Goal: Information Seeking & Learning: Learn about a topic

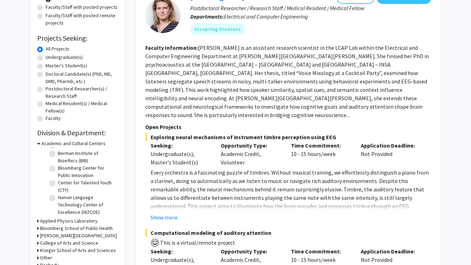
scroll to position [8, 0]
click at [81, 173] on label "Bloomberg Center for Public Innovation" at bounding box center [87, 171] width 58 height 15
click at [63, 169] on input "Bloomberg Center for Public Innovation" at bounding box center [60, 166] width 5 height 5
checkbox input "true"
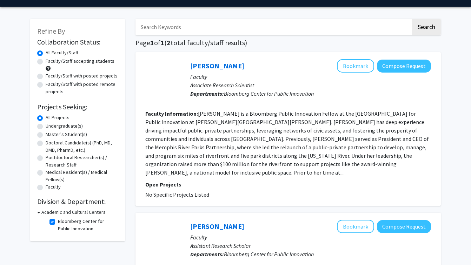
scroll to position [19, 0]
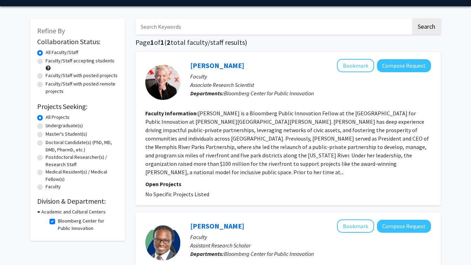
click at [71, 160] on label "Postdoctoral Researcher(s) / Research Staff" at bounding box center [82, 161] width 72 height 15
click at [50, 158] on input "Postdoctoral Researcher(s) / Research Staff" at bounding box center [48, 156] width 5 height 5
radio input "true"
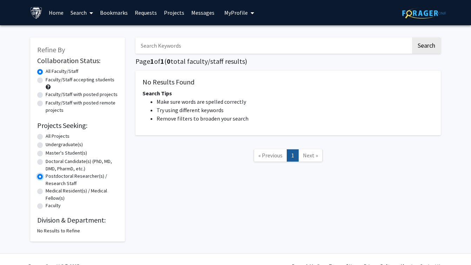
radio input "true"
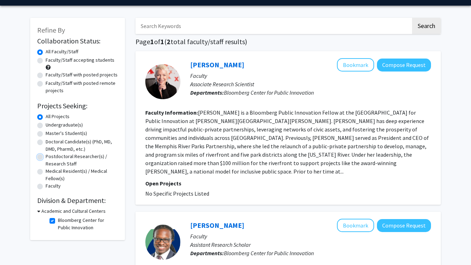
scroll to position [24, 0]
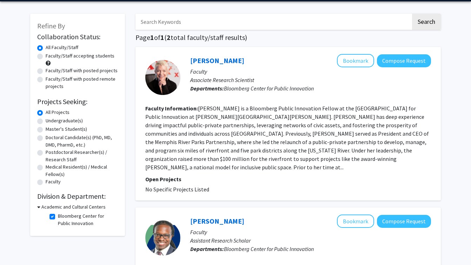
click at [72, 219] on label "Bloomberg Center for Public Innovation" at bounding box center [87, 220] width 58 height 15
click at [63, 217] on input "Bloomberg Center for Public Innovation" at bounding box center [60, 215] width 5 height 5
checkbox input "false"
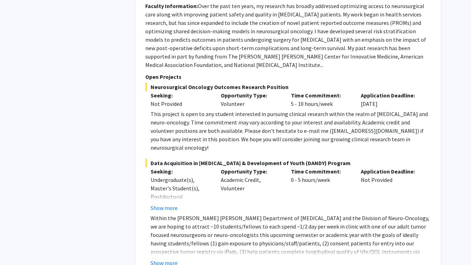
scroll to position [554, 0]
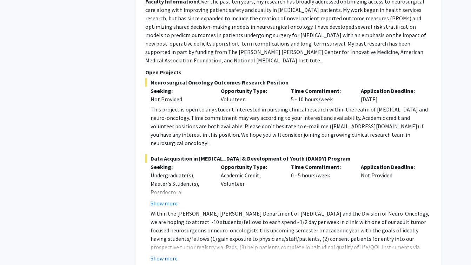
click at [173, 255] on button "Show more" at bounding box center [164, 259] width 27 height 8
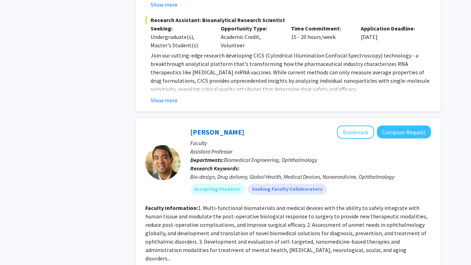
scroll to position [2305, 0]
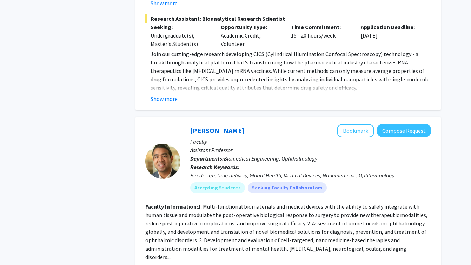
click at [258, 203] on fg-read-more "1. Multi-functional biomaterials and medical devices with the ability to safely…" at bounding box center [286, 232] width 282 height 58
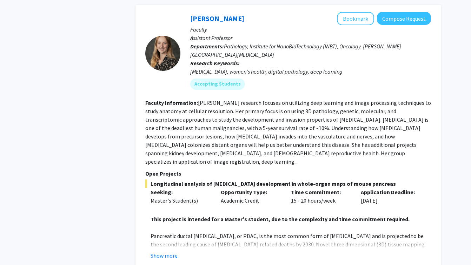
scroll to position [2871, 0]
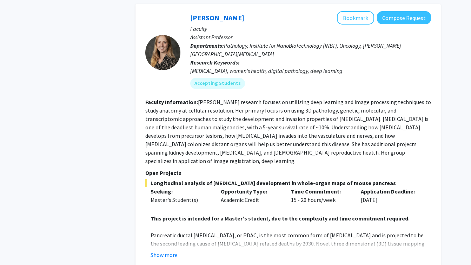
click at [265, 99] on fg-read-more "Prof. Kiemen's research focuses on utilizing deep learning and image processing…" at bounding box center [288, 132] width 286 height 66
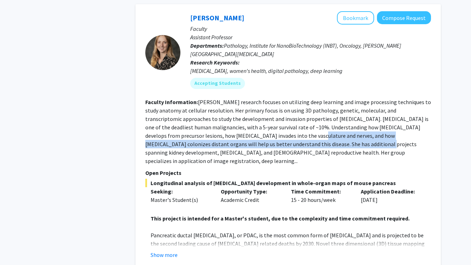
drag, startPoint x: 265, startPoint y: 42, endPoint x: 282, endPoint y: 50, distance: 18.2
click at [282, 99] on fg-read-more "Prof. Kiemen's research focuses on utilizing deep learning and image processing…" at bounding box center [288, 132] width 286 height 66
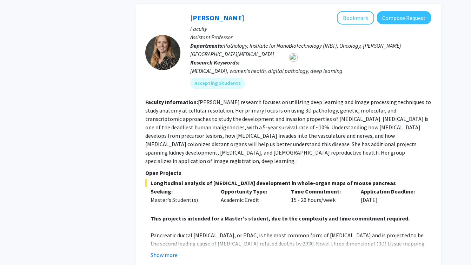
click at [282, 98] on section "Faculty Information: Prof. Kiemen's research focuses on utilizing deep learning…" at bounding box center [288, 131] width 286 height 67
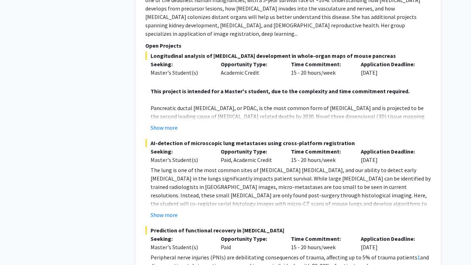
scroll to position [3001, 0]
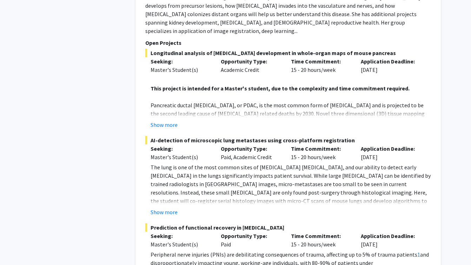
click at [172, 205] on div "Ashley Kiemen Bookmark Compose Request Faculty Assistant Professor Departments:…" at bounding box center [288, 92] width 305 height 437
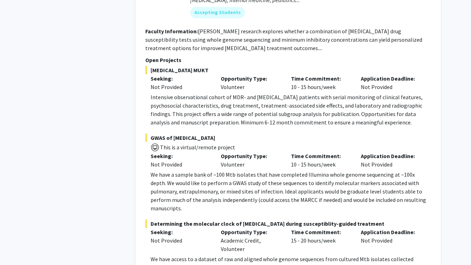
scroll to position [3784, 0]
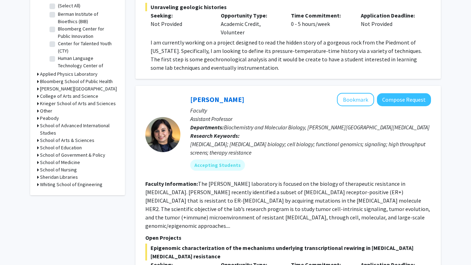
scroll to position [236, 0]
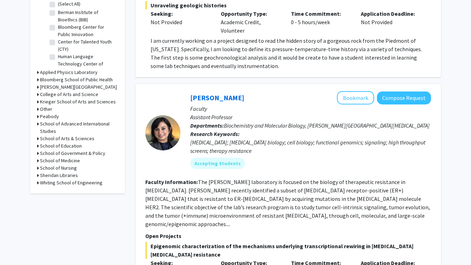
click at [268, 181] on fg-read-more "The Nayar laboratory is focused on the biology of therapeutic resistance in bre…" at bounding box center [287, 203] width 285 height 49
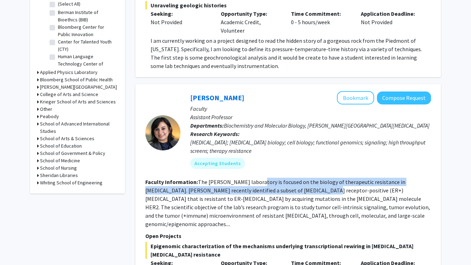
drag, startPoint x: 268, startPoint y: 181, endPoint x: 268, endPoint y: 189, distance: 7.7
click at [268, 189] on fg-read-more "The Nayar laboratory is focused on the biology of therapeutic resistance in bre…" at bounding box center [287, 203] width 285 height 49
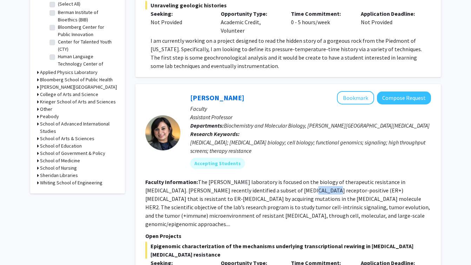
click at [268, 189] on fg-read-more "The Nayar laboratory is focused on the biology of therapeutic resistance in bre…" at bounding box center [287, 203] width 285 height 49
click at [268, 188] on fg-read-more "The Nayar laboratory is focused on the biology of therapeutic resistance in bre…" at bounding box center [287, 203] width 285 height 49
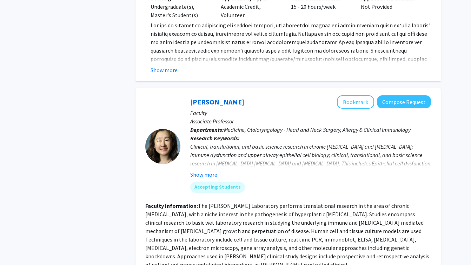
scroll to position [1468, 0]
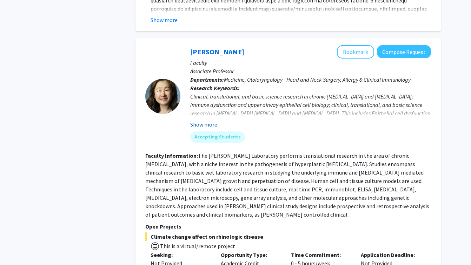
click at [214, 120] on button "Show more" at bounding box center [203, 124] width 27 height 8
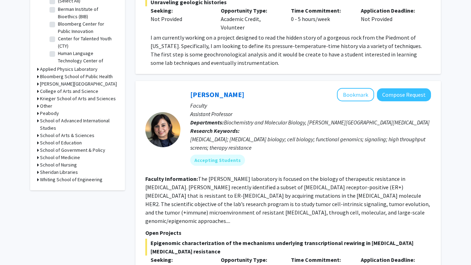
scroll to position [198, 0]
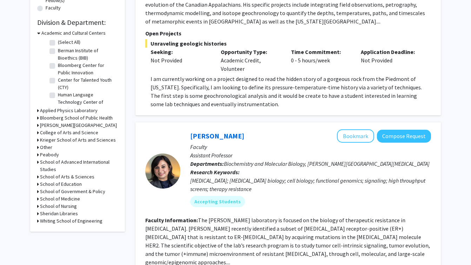
click at [222, 141] on div "Utthara Nayar Bookmark Compose Request" at bounding box center [310, 136] width 241 height 13
drag, startPoint x: 222, startPoint y: 141, endPoint x: 199, endPoint y: 136, distance: 23.3
click at [199, 136] on div "Utthara Nayar Bookmark Compose Request" at bounding box center [310, 136] width 241 height 13
click at [232, 166] on span "Biochemistry and Molecular Biology, Sidney Kimmel Comprehensive Cancer Center" at bounding box center [327, 163] width 206 height 7
drag, startPoint x: 232, startPoint y: 166, endPoint x: 408, endPoint y: 150, distance: 177.0
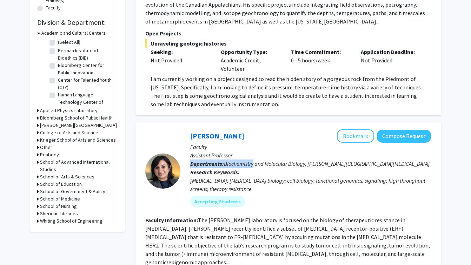
click at [426, 156] on div "Utthara Nayar Bookmark Compose Request Faculty Assistant Professor Departments:…" at bounding box center [305, 171] width 251 height 83
click at [308, 162] on span "Biochemistry and Molecular Biology, Sidney Kimmel Comprehensive Cancer Center" at bounding box center [327, 163] width 206 height 7
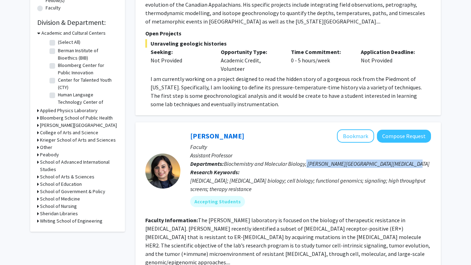
drag, startPoint x: 308, startPoint y: 162, endPoint x: 407, endPoint y: 161, distance: 98.3
click at [407, 161] on span "Biochemistry and Molecular Biology, Sidney Kimmel Comprehensive Cancer Center" at bounding box center [327, 163] width 206 height 7
copy span "Sidney Kimmel Comprehensive Cancer Center"
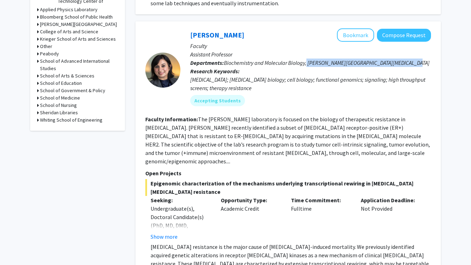
scroll to position [304, 0]
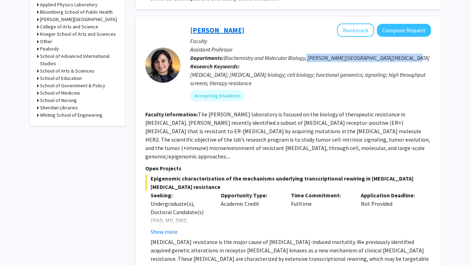
click at [227, 32] on link "Utthara Nayar" at bounding box center [217, 30] width 54 height 9
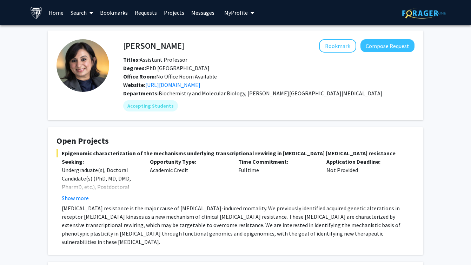
drag, startPoint x: 227, startPoint y: 32, endPoint x: 271, endPoint y: 31, distance: 44.3
click at [273, 32] on div "Utthara Nayar Bookmark Compose Request Titles: Assistant Professor Degrees: PhD…" at bounding box center [235, 249] width 471 height 449
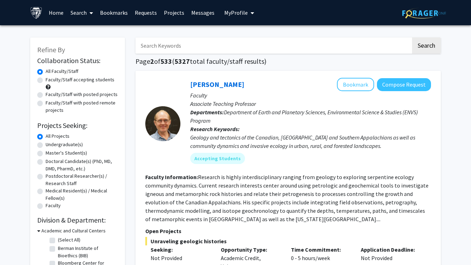
scroll to position [202, 0]
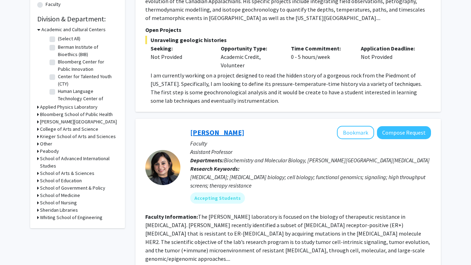
drag, startPoint x: 238, startPoint y: 134, endPoint x: 191, endPoint y: 131, distance: 46.8
click at [191, 131] on div "Utthara Nayar Bookmark Compose Request" at bounding box center [310, 132] width 241 height 13
copy link "Utthara Nayar"
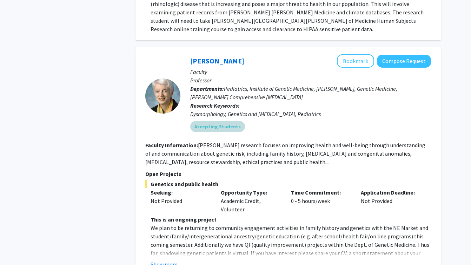
scroll to position [1758, 0]
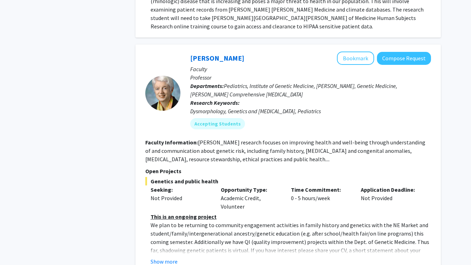
click at [197, 221] on p "We plan to be returning to community engagement activities in family history an…" at bounding box center [291, 246] width 281 height 51
click at [179, 225] on p "We plan to be returning to community engagement activities in family history an…" at bounding box center [291, 246] width 281 height 51
click at [177, 227] on p "We plan to be returning to community engagement activities in family history an…" at bounding box center [291, 246] width 281 height 51
click at [170, 230] on fg-read-more "This is an ongoing project We plan to be returning to community engagement acti…" at bounding box center [288, 239] width 286 height 53
click at [170, 231] on fg-read-more "This is an ongoing project We plan to be returning to community engagement acti…" at bounding box center [288, 239] width 286 height 53
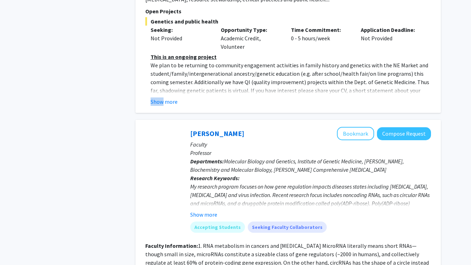
scroll to position [1924, 0]
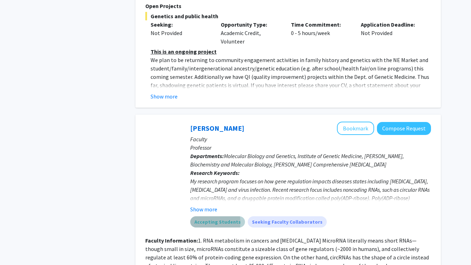
click at [198, 217] on mat-chip "Accepting Students" at bounding box center [217, 222] width 55 height 11
click at [212, 217] on mat-chip "Accepting Students" at bounding box center [217, 222] width 55 height 11
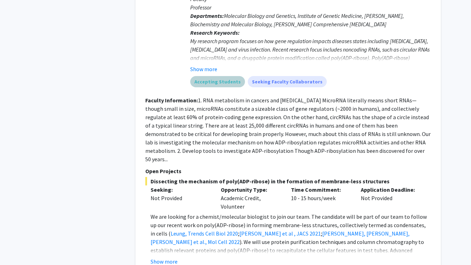
scroll to position [2064, 0]
click at [177, 257] on button "Show more" at bounding box center [164, 261] width 27 height 8
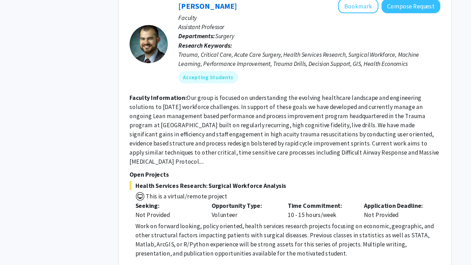
scroll to position [2626, 0]
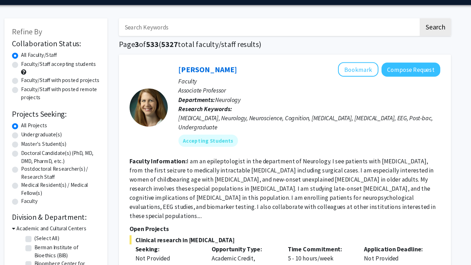
click at [272, 167] on fg-read-more "I am an epileptologist in the department of Neurology. I see patients with [MED…" at bounding box center [286, 194] width 282 height 58
click at [238, 167] on fg-read-more "I am an epileptologist in the department of Neurology. I see patients with [MED…" at bounding box center [286, 194] width 282 height 58
copy fg-read-more "epileptologist"
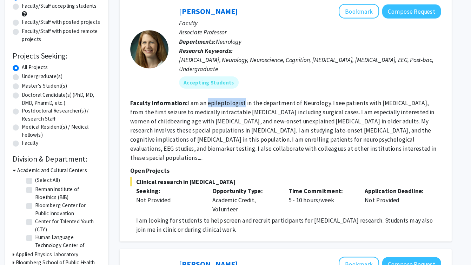
scroll to position [53, 0]
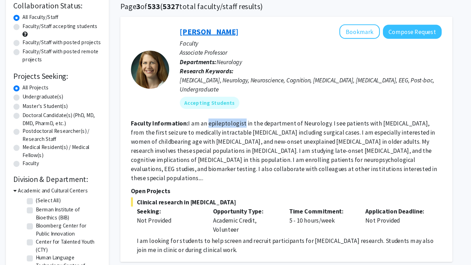
click at [199, 34] on link "[PERSON_NAME]" at bounding box center [217, 31] width 54 height 9
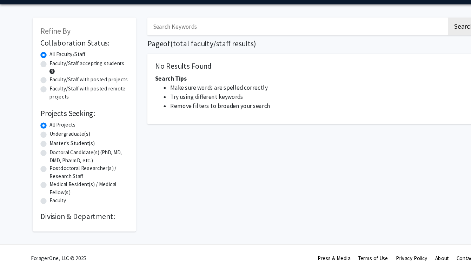
scroll to position [6, 0]
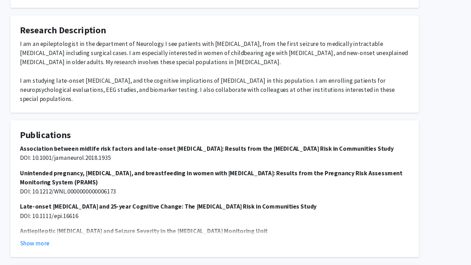
scroll to position [282, 0]
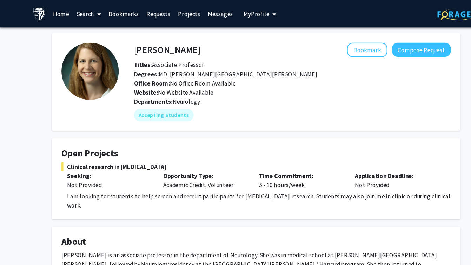
click at [148, 53] on div "[PERSON_NAME] Bookmark Compose Request Titles: Associate Professor Degrees: MD,…" at bounding box center [269, 64] width 302 height 50
drag, startPoint x: 148, startPoint y: 53, endPoint x: 137, endPoint y: 48, distance: 12.6
click at [137, 48] on div "[PERSON_NAME] Bookmark Compose Request Titles: Associate Professor Degrees: MD,…" at bounding box center [269, 64] width 302 height 50
click at [137, 48] on h4 "[PERSON_NAME]" at bounding box center [153, 45] width 61 height 13
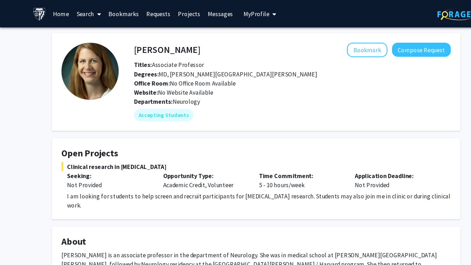
drag, startPoint x: 137, startPoint y: 48, endPoint x: 157, endPoint y: 48, distance: 20.4
click at [157, 48] on h4 "[PERSON_NAME]" at bounding box center [153, 45] width 61 height 13
copy h4 "[PERSON_NAME]"
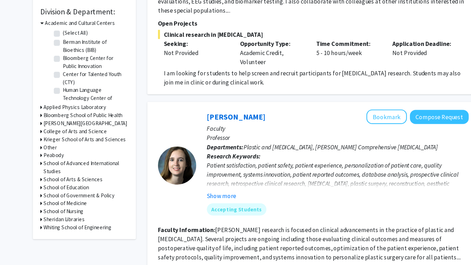
scroll to position [191, 0]
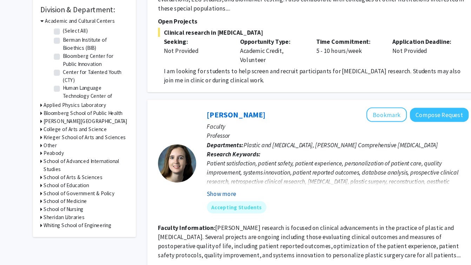
click at [209, 195] on button "Show more" at bounding box center [203, 199] width 27 height 8
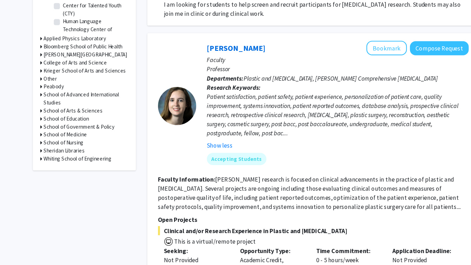
scroll to position [270, 0]
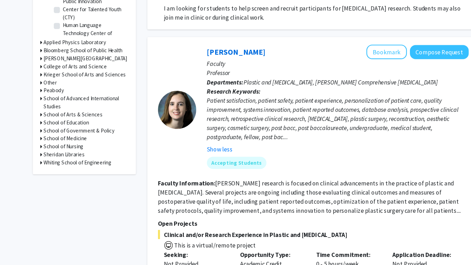
click at [219, 165] on fg-read-more "[PERSON_NAME] research is focused on clinical advancements in the practice of p…" at bounding box center [284, 181] width 279 height 32
drag, startPoint x: 219, startPoint y: 157, endPoint x: 222, endPoint y: 162, distance: 5.8
click at [222, 165] on fg-read-more "[PERSON_NAME] research is focused on clinical advancements in the practice of p…" at bounding box center [284, 181] width 279 height 32
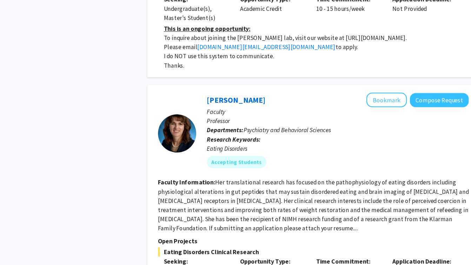
scroll to position [2460, 0]
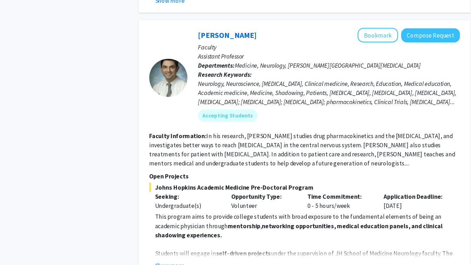
scroll to position [1421, 0]
click at [168, 241] on button "Show more" at bounding box center [164, 245] width 27 height 8
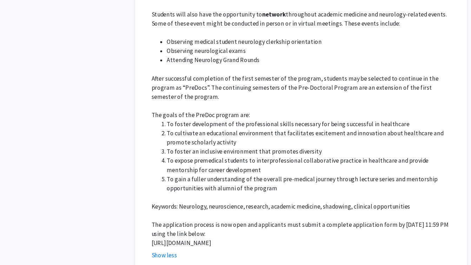
scroll to position [1706, 0]
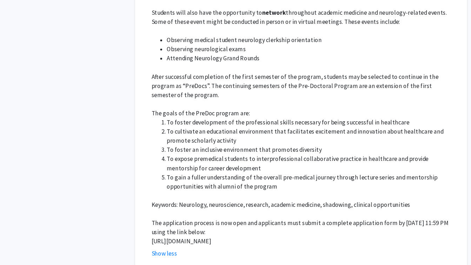
click at [179, 239] on p "[URL][DOMAIN_NAME]" at bounding box center [291, 243] width 281 height 8
copy p "[URL][DOMAIN_NAME]"
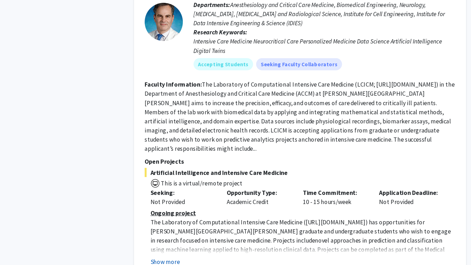
scroll to position [1995, 0]
click at [162, 258] on button "Show more" at bounding box center [164, 262] width 27 height 8
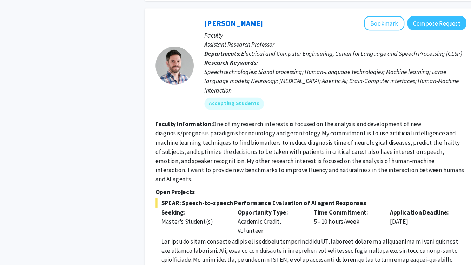
scroll to position [2914, 0]
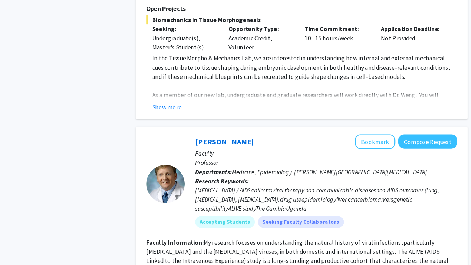
scroll to position [862, 0]
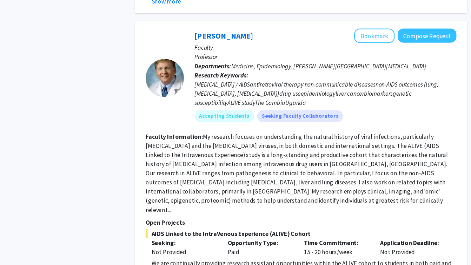
scroll to position [871, 0]
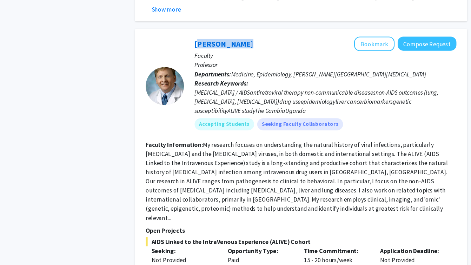
drag, startPoint x: 182, startPoint y: 14, endPoint x: 231, endPoint y: 13, distance: 49.5
click at [231, 34] on div "[PERSON_NAME] Bookmark Compose Request Faculty Professor Departments: Medicine,…" at bounding box center [305, 80] width 251 height 92
copy link "[PERSON_NAME]"
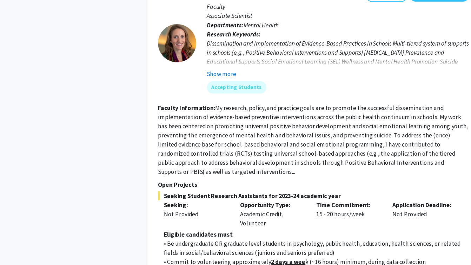
scroll to position [1422, 0]
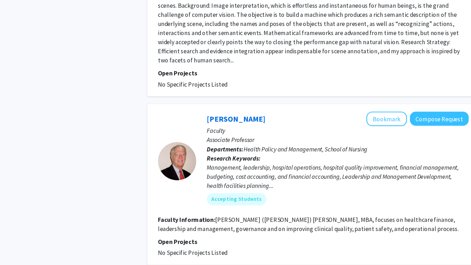
scroll to position [2496, 0]
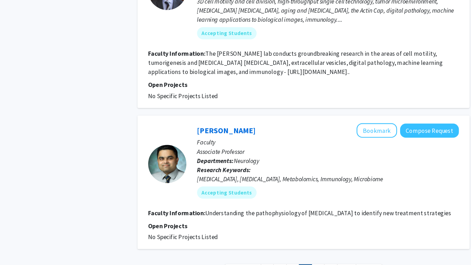
scroll to position [1511, 0]
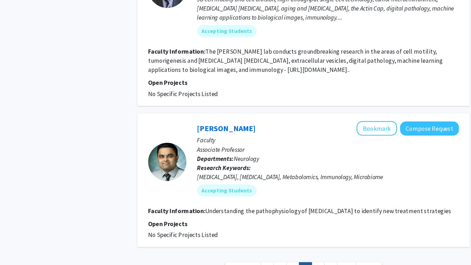
drag, startPoint x: 243, startPoint y: 120, endPoint x: 192, endPoint y: 117, distance: 51.0
click at [191, 133] on div "[PERSON_NAME] Bookmark Compose Request" at bounding box center [310, 139] width 241 height 13
copy link "[PERSON_NAME]"
click at [301, 263] on link "7" at bounding box center [302, 269] width 12 height 12
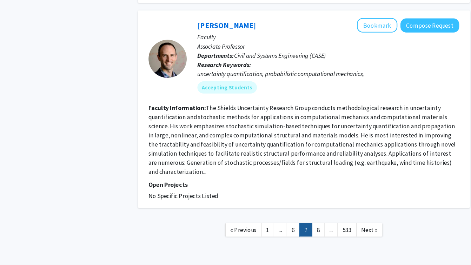
scroll to position [1810, 0]
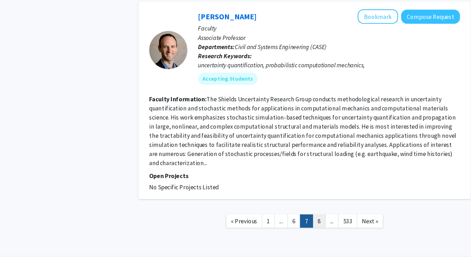
click at [297, 219] on link "8" at bounding box center [302, 225] width 12 height 12
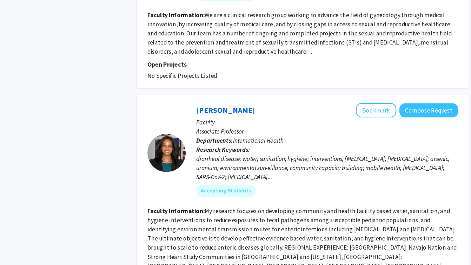
scroll to position [1737, 0]
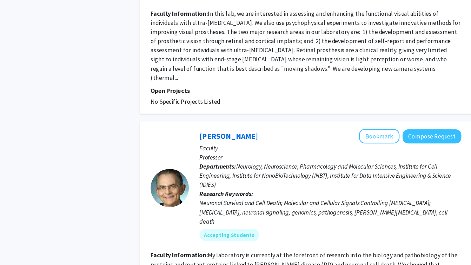
scroll to position [1284, 0]
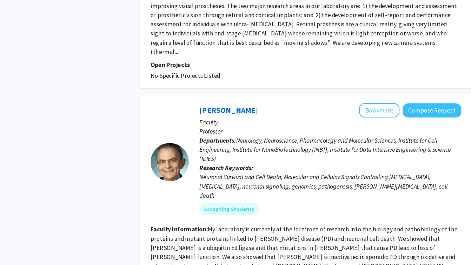
click at [295, 146] on p "Departments: Neurology, Neuroscience, Pharmacology and Molecular Sciences, Inst…" at bounding box center [310, 158] width 241 height 25
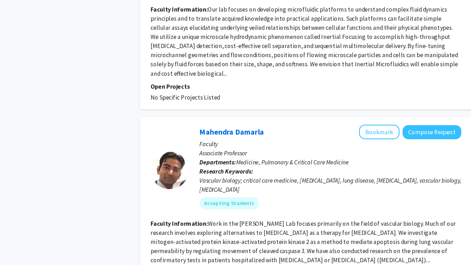
scroll to position [1701, 0]
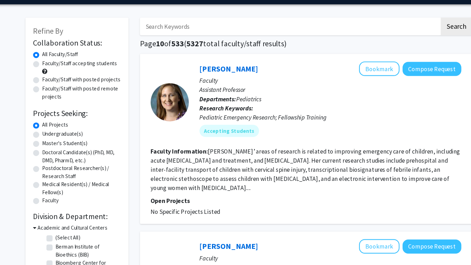
click at [183, 41] on input "Search Keywords" at bounding box center [274, 46] width 276 height 16
type input "publications"
click at [412, 38] on button "Search" at bounding box center [426, 46] width 29 height 16
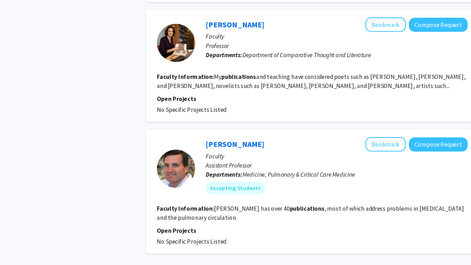
scroll to position [1064, 0]
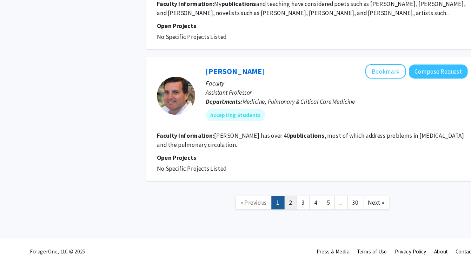
click at [271, 208] on link "2" at bounding box center [268, 208] width 12 height 12
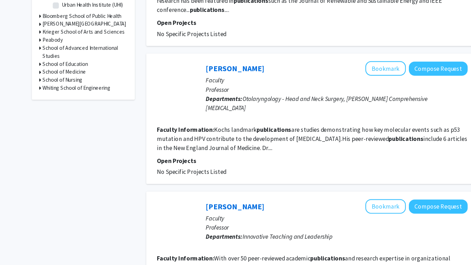
scroll to position [239, 0]
